Goal: Check status: Check status

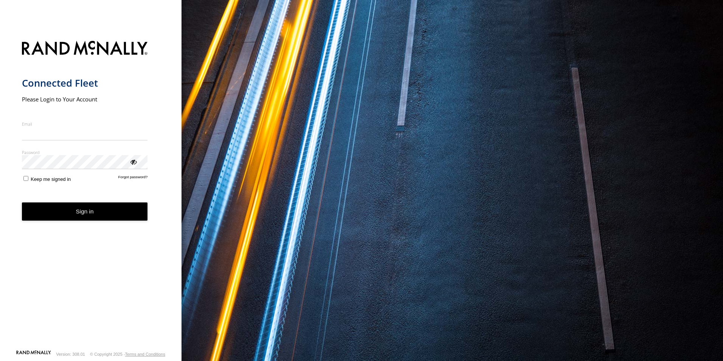
type input "**********"
click at [84, 219] on button "Sign in" at bounding box center [85, 211] width 126 height 19
click at [115, 213] on button "Sign in" at bounding box center [85, 211] width 126 height 19
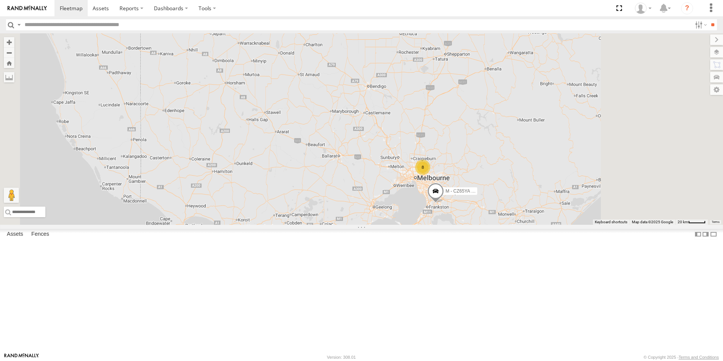
drag, startPoint x: 595, startPoint y: 273, endPoint x: 556, endPoint y: 219, distance: 66.2
click at [558, 219] on div "B - DG93WL - [PERSON_NAME] M - CZ65YA - [PERSON_NAME] 8" at bounding box center [361, 128] width 723 height 191
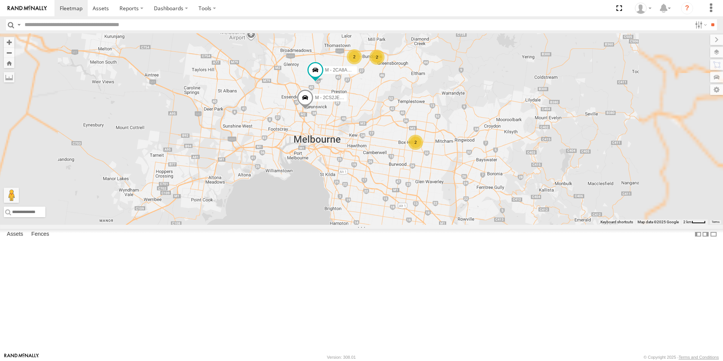
drag, startPoint x: 465, startPoint y: 180, endPoint x: 458, endPoint y: 206, distance: 27.1
click at [468, 224] on div "B - DG93WL - [PERSON_NAME] M - CZ65YA - [PERSON_NAME] 2 2 2 M - 2CS2JE - [PERSO…" at bounding box center [361, 128] width 723 height 191
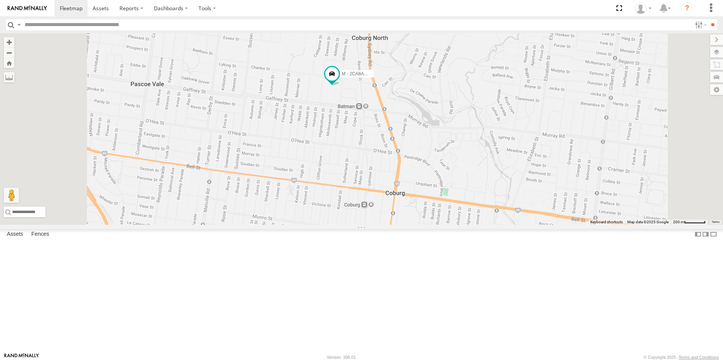
drag, startPoint x: 446, startPoint y: 172, endPoint x: 445, endPoint y: 221, distance: 48.0
click at [445, 221] on div "B - DG93WL - [PERSON_NAME] M - CZ65YA - [PERSON_NAME] M - 2CS2JE - [PERSON_NAME…" at bounding box center [361, 128] width 723 height 191
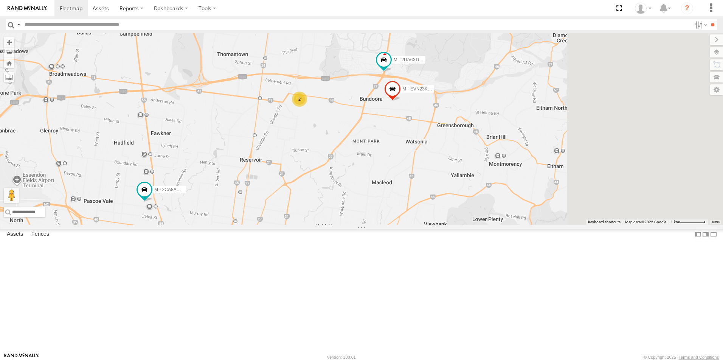
drag, startPoint x: 533, startPoint y: 181, endPoint x: 332, endPoint y: 233, distance: 207.2
click at [336, 225] on div "B - DG93WL - [PERSON_NAME] M - CZ65YA - [PERSON_NAME] M - 2CS2JE - [PERSON_NAME…" at bounding box center [361, 128] width 723 height 191
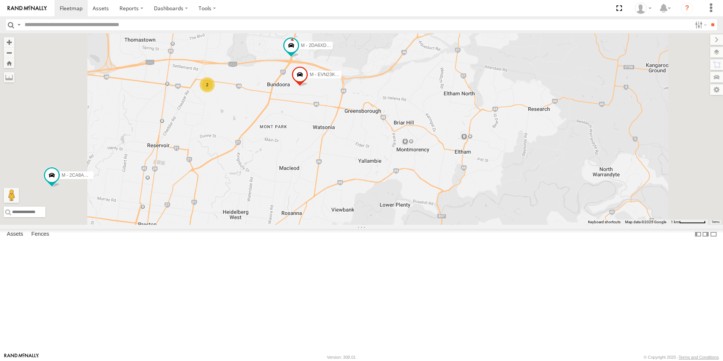
drag, startPoint x: 376, startPoint y: 169, endPoint x: 451, endPoint y: 186, distance: 77.0
click at [451, 186] on div "B - DG93WL - [PERSON_NAME] M - CZ65YA - [PERSON_NAME] M - 2CS2JE - [PERSON_NAME…" at bounding box center [361, 128] width 723 height 191
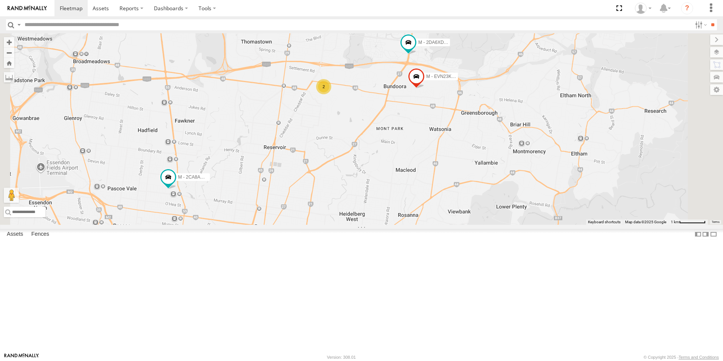
drag, startPoint x: 313, startPoint y: 222, endPoint x: 346, endPoint y: 209, distance: 35.6
click at [345, 210] on div "B - DG93WL - [PERSON_NAME] M - CZ65YA - [PERSON_NAME] M - 2CS2JE - [PERSON_NAME…" at bounding box center [361, 128] width 723 height 191
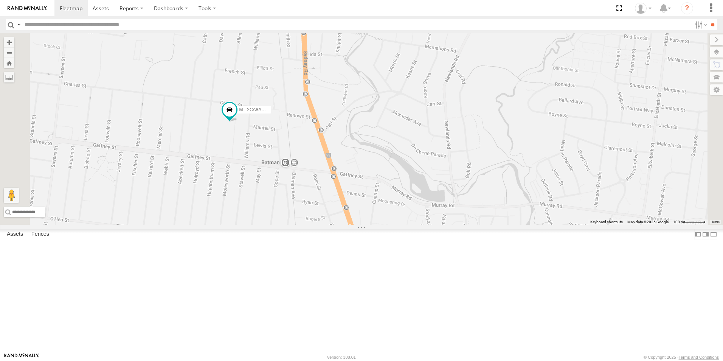
drag, startPoint x: 303, startPoint y: 166, endPoint x: 321, endPoint y: 208, distance: 46.3
click at [321, 208] on div "B - DG93WL - [PERSON_NAME] M - CZ65YA - [PERSON_NAME] M - 2CS2JE - [PERSON_NAME…" at bounding box center [361, 128] width 723 height 191
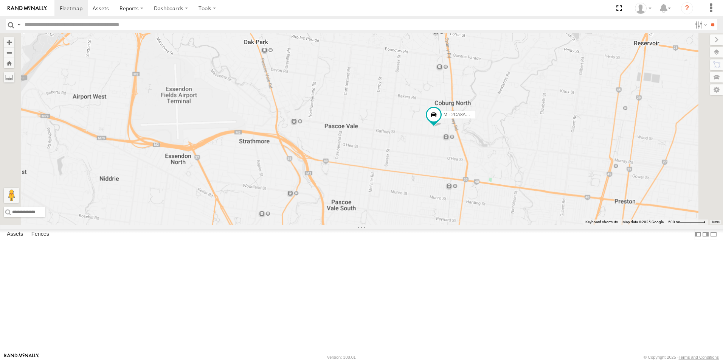
drag, startPoint x: 626, startPoint y: 194, endPoint x: 413, endPoint y: 206, distance: 212.6
click at [415, 206] on div "B - DG93WL - [PERSON_NAME] M - CZ65YA - [PERSON_NAME] M - 2CS2JE - [PERSON_NAME…" at bounding box center [361, 128] width 723 height 191
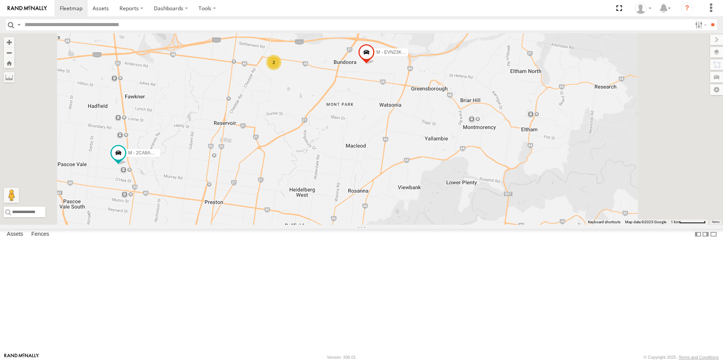
drag, startPoint x: 503, startPoint y: 193, endPoint x: 498, endPoint y: 233, distance: 40.1
click at [498, 225] on div "B - DG93WL - [PERSON_NAME] M - CZ65YA - [PERSON_NAME] M - 2CS2JE - [PERSON_NAME…" at bounding box center [361, 128] width 723 height 191
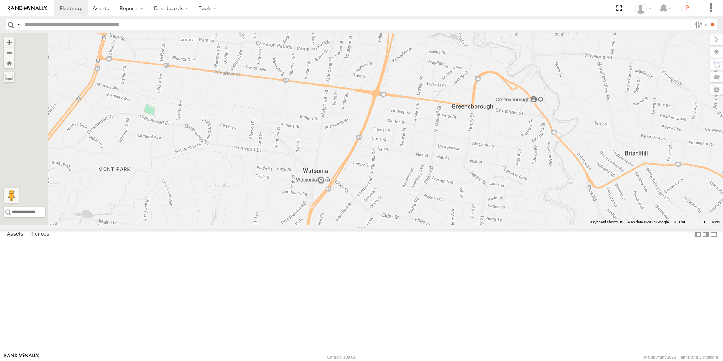
drag, startPoint x: 538, startPoint y: 179, endPoint x: 541, endPoint y: 201, distance: 22.4
click at [541, 201] on div "B - DG93WL - [PERSON_NAME] M - CZ65YA - [PERSON_NAME] M - 2CS2JE - [PERSON_NAME…" at bounding box center [361, 128] width 723 height 191
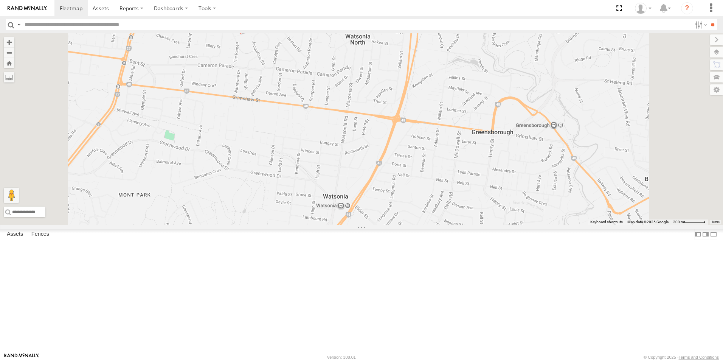
drag, startPoint x: 526, startPoint y: 203, endPoint x: 549, endPoint y: 224, distance: 31.3
click at [549, 224] on div "B - DG93WL - [PERSON_NAME] M - CZ65YA - [PERSON_NAME] M - 2CS2JE - [PERSON_NAME…" at bounding box center [361, 128] width 723 height 191
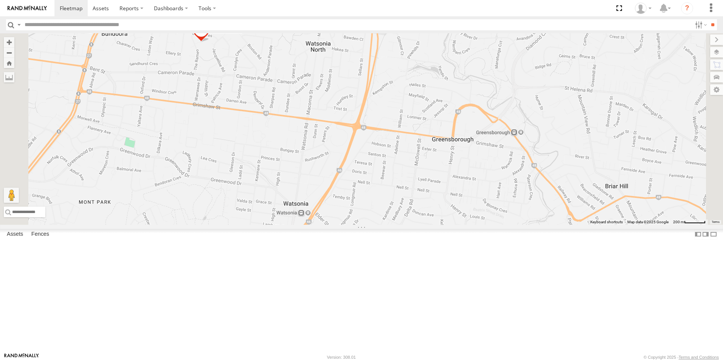
drag, startPoint x: 609, startPoint y: 228, endPoint x: 552, endPoint y: 235, distance: 57.1
click at [554, 225] on div "B - DG93WL - [PERSON_NAME] M - CZ65YA - [PERSON_NAME] M - 2CS2JE - [PERSON_NAME…" at bounding box center [361, 128] width 723 height 191
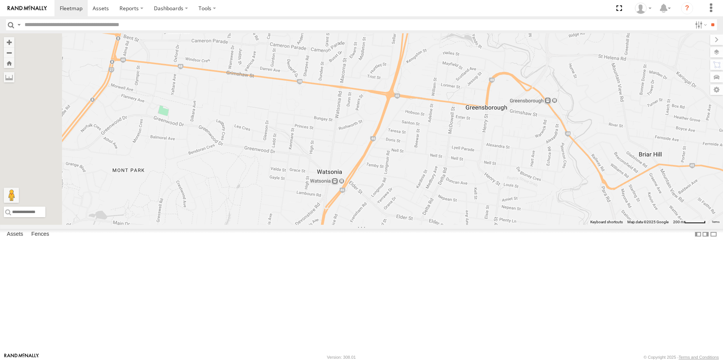
drag, startPoint x: 463, startPoint y: 223, endPoint x: 508, endPoint y: 188, distance: 57.0
click at [508, 188] on div "B - DG93WL - [PERSON_NAME] M - CZ65YA - [PERSON_NAME] M - 2CS2JE - [PERSON_NAME…" at bounding box center [361, 128] width 723 height 191
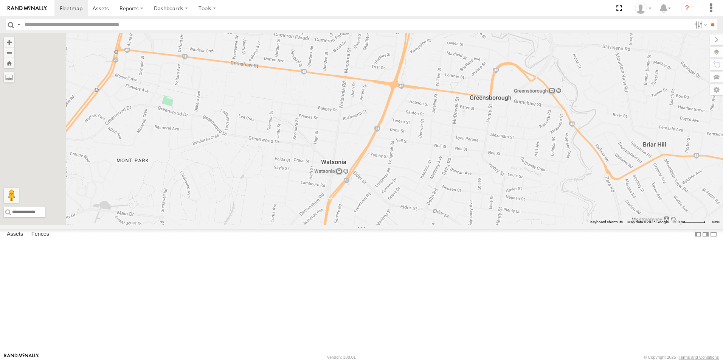
drag, startPoint x: 413, startPoint y: 194, endPoint x: 415, endPoint y: 163, distance: 31.5
click at [415, 163] on div "B - DG93WL - [PERSON_NAME] M - CZ65YA - [PERSON_NAME] M - 2CS2JE - [PERSON_NAME…" at bounding box center [361, 128] width 723 height 191
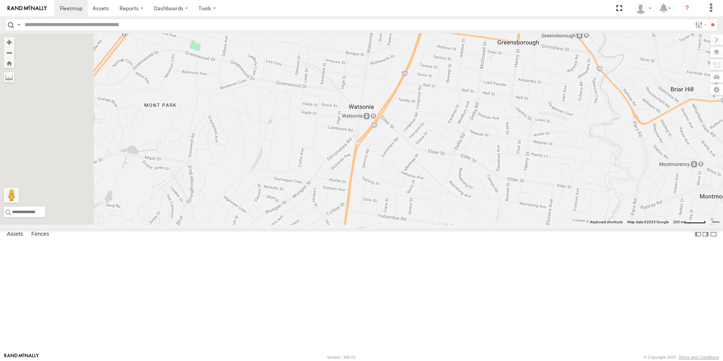
drag, startPoint x: 487, startPoint y: 214, endPoint x: 530, endPoint y: 176, distance: 56.8
click at [530, 176] on div "B - DG93WL - [PERSON_NAME] M - CZ65YA - [PERSON_NAME] M - 2CS2JE - [PERSON_NAME…" at bounding box center [361, 128] width 723 height 191
